Goal: Communication & Community: Share content

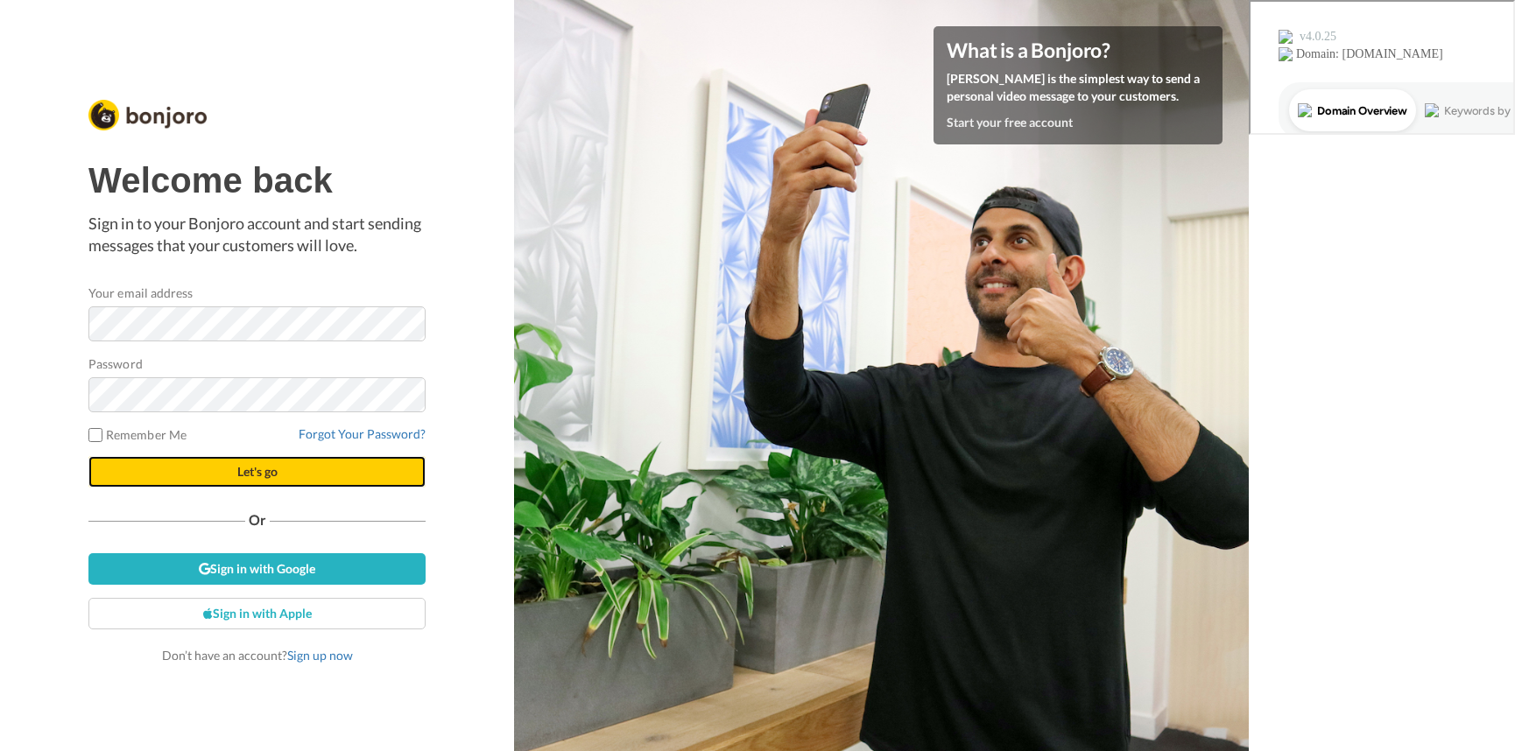
drag, startPoint x: 292, startPoint y: 477, endPoint x: 283, endPoint y: 480, distance: 10.0
click at [283, 480] on button "Let's go" at bounding box center [256, 472] width 337 height 32
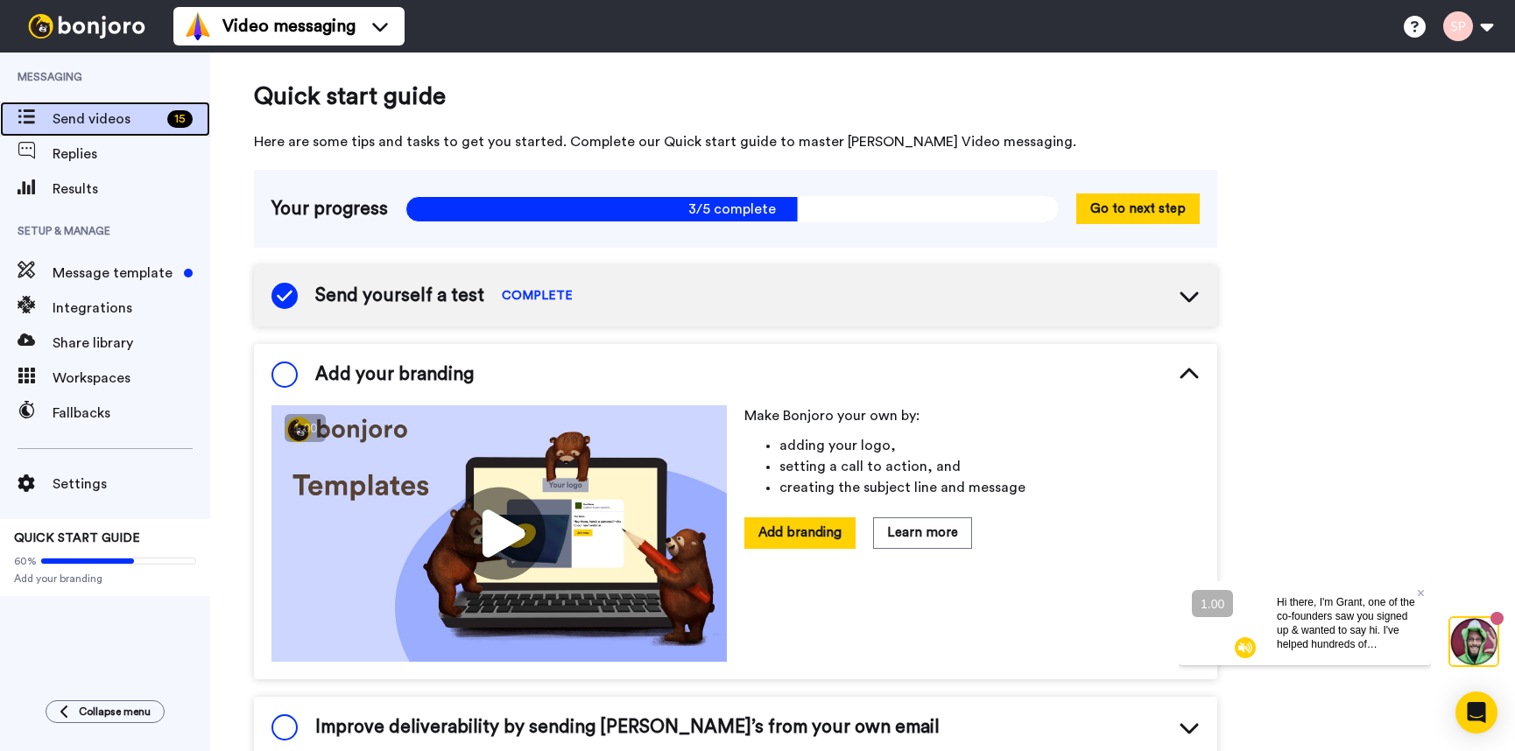
click at [86, 123] on span "Send videos" at bounding box center [107, 119] width 108 height 21
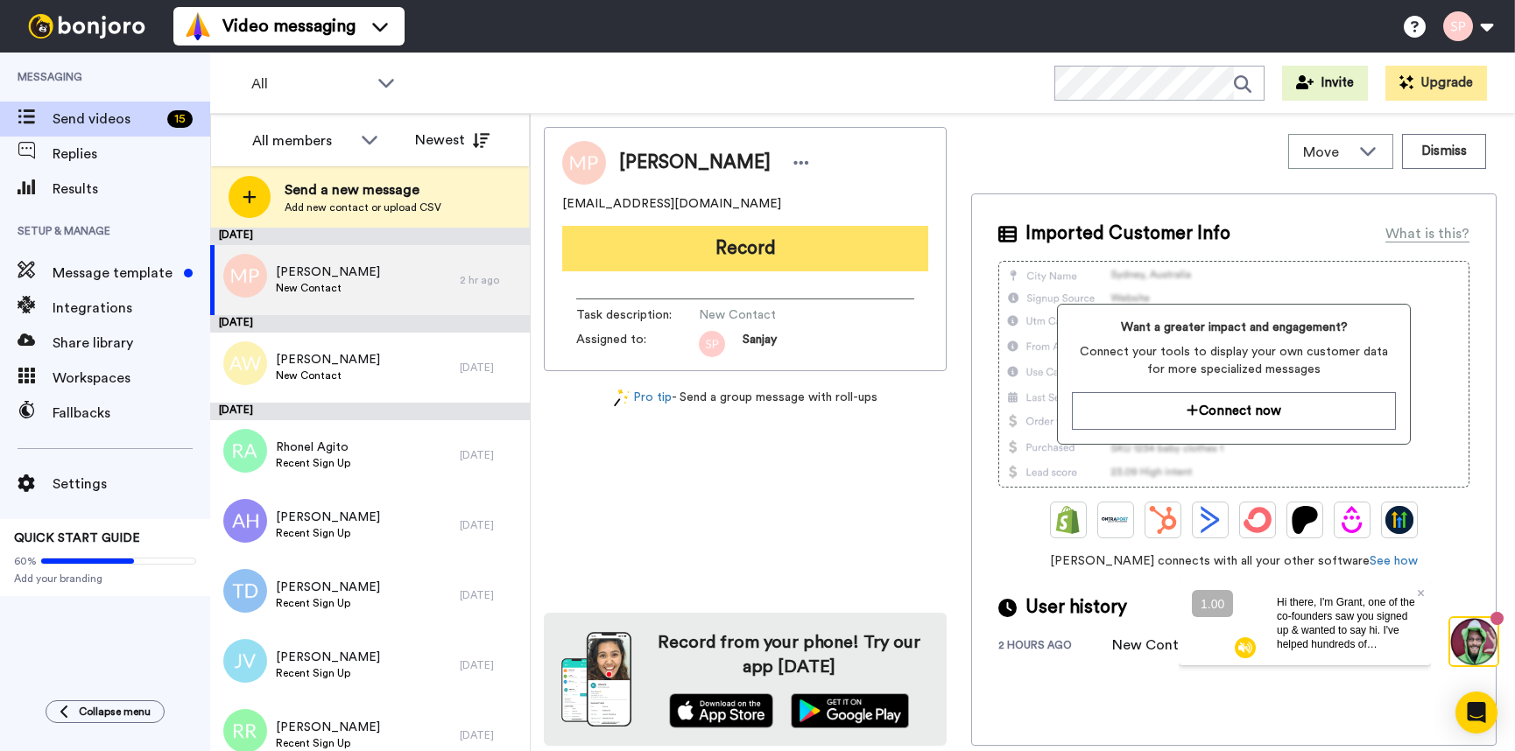
click at [847, 246] on button "Record" at bounding box center [745, 249] width 366 height 46
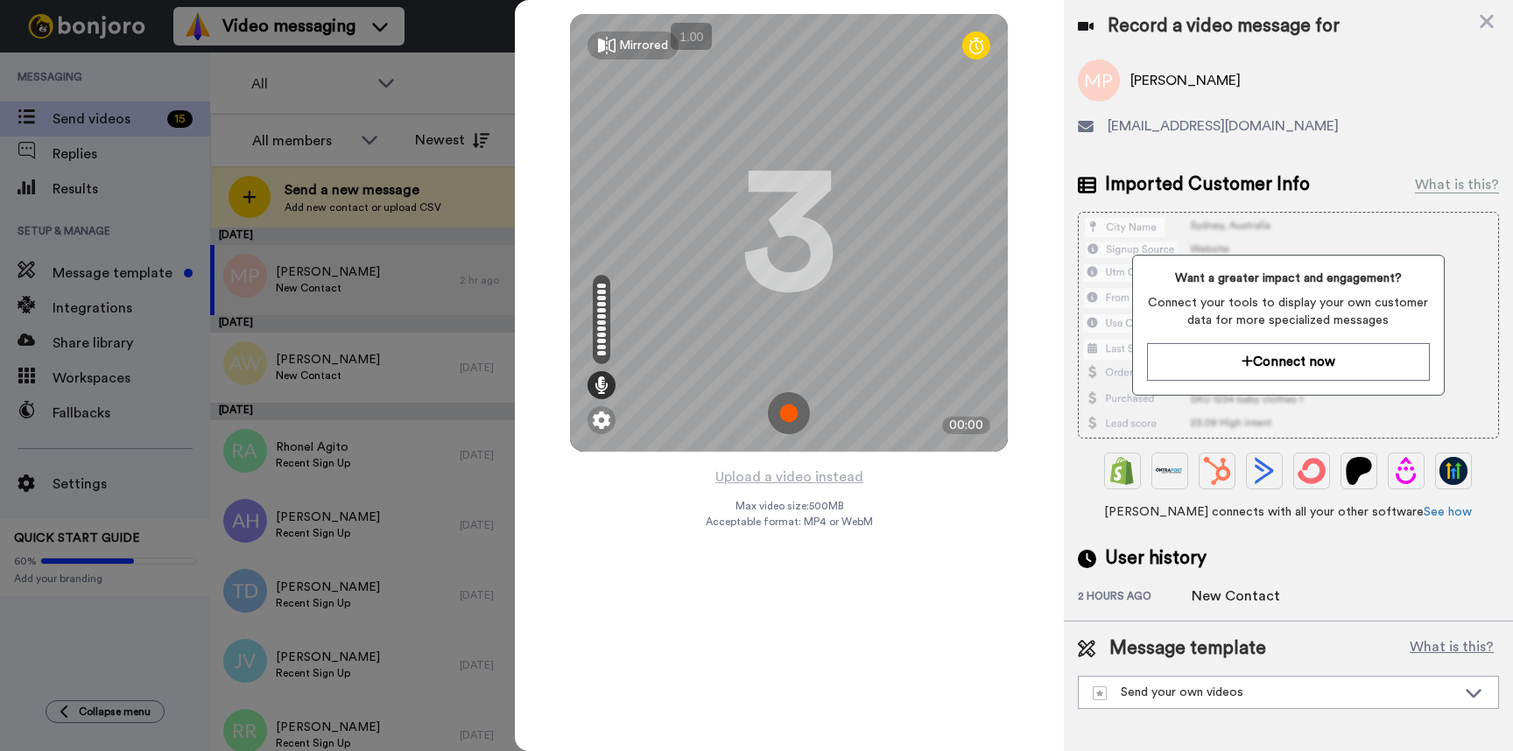
click at [789, 406] on img at bounding box center [789, 413] width 42 height 42
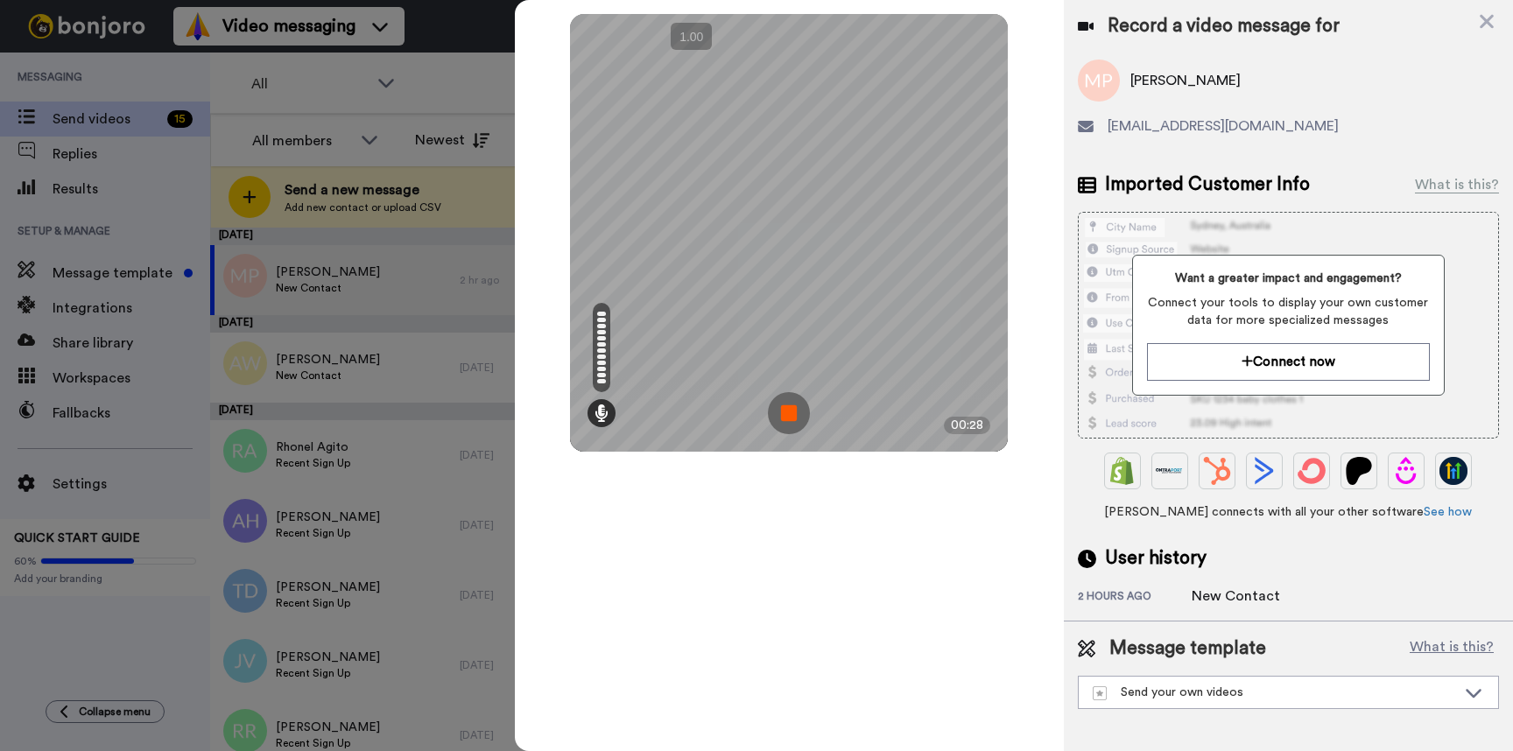
click at [778, 416] on img at bounding box center [789, 413] width 42 height 42
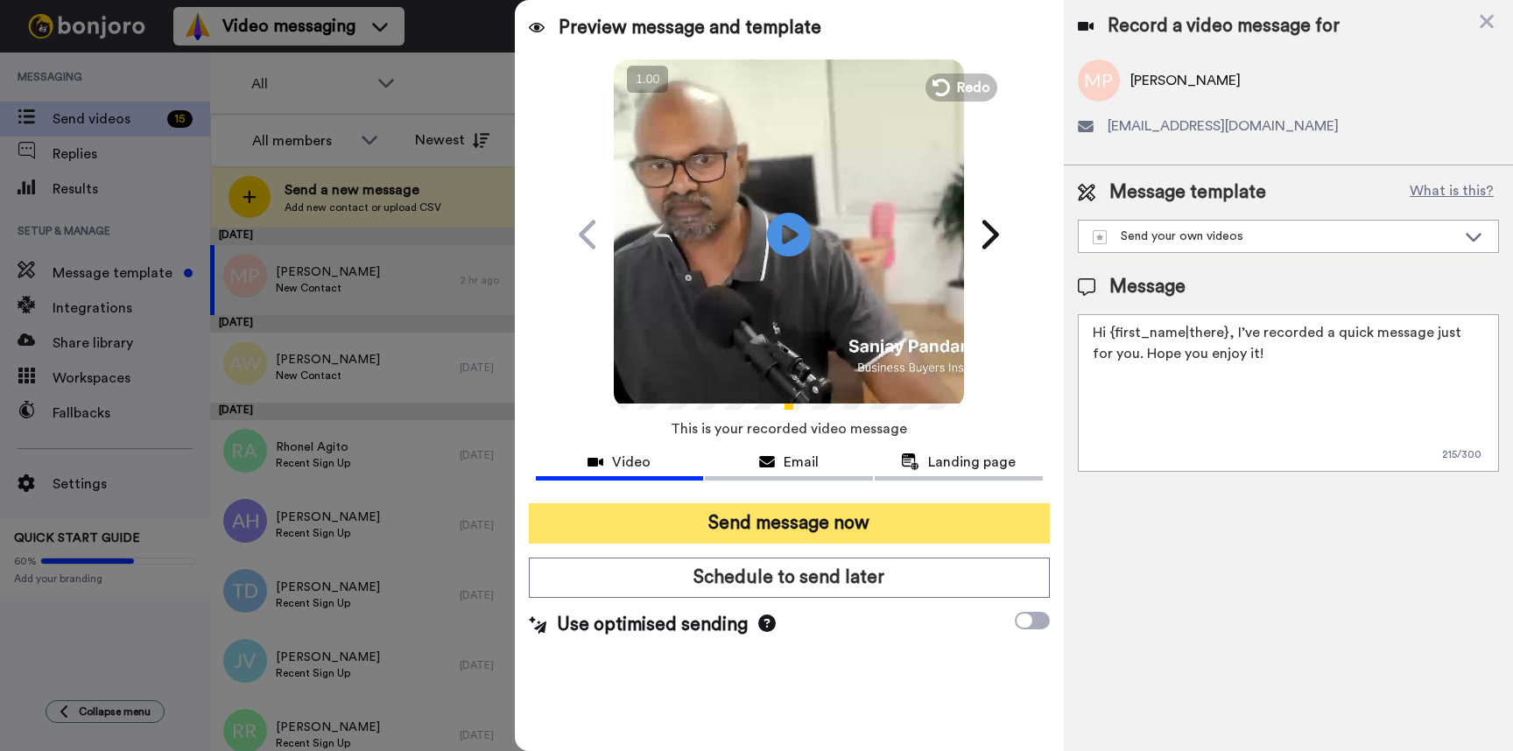
click at [848, 521] on button "Send message now" at bounding box center [789, 523] width 521 height 40
